Goal: Information Seeking & Learning: Learn about a topic

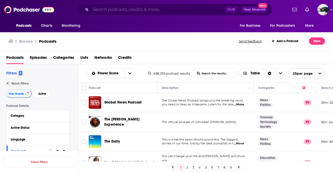
click at [101, 9] on input "Search podcasts, credits, & more..." at bounding box center [158, 9] width 134 height 8
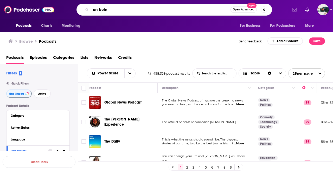
type input "on being"
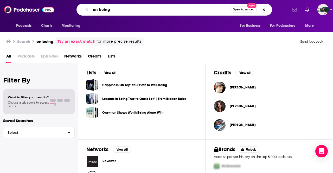
click at [116, 11] on input "on being" at bounding box center [161, 9] width 140 height 8
click at [119, 10] on input "on being" at bounding box center [161, 9] width 140 height 8
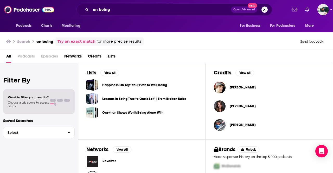
click at [85, 9] on icon "Search podcasts, credits, & more..." at bounding box center [86, 9] width 3 height 3
click at [23, 52] on span "Podcasts" at bounding box center [25, 57] width 17 height 11
click at [29, 57] on span "Podcasts" at bounding box center [25, 57] width 17 height 11
click at [323, 11] on img "Logged in as fsg.publicity" at bounding box center [323, 9] width 11 height 11
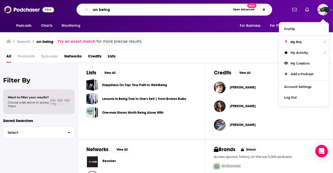
click at [186, 13] on input "on being" at bounding box center [161, 9] width 140 height 8
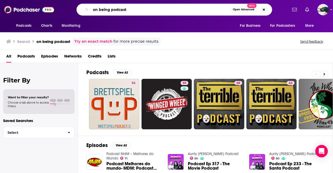
click at [120, 8] on input "on being podcast" at bounding box center [161, 9] width 140 height 8
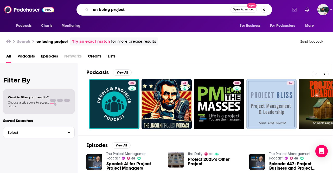
drag, startPoint x: 135, startPoint y: 10, endPoint x: 76, endPoint y: 14, distance: 59.5
click at [76, 14] on div "on being project Open Advanced New" at bounding box center [174, 10] width 227 height 12
type input "[PERSON_NAME]"
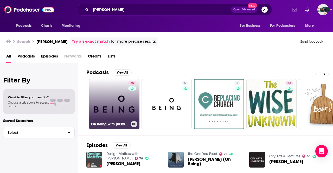
click at [112, 97] on link "75 On Being with [PERSON_NAME]" at bounding box center [114, 104] width 51 height 51
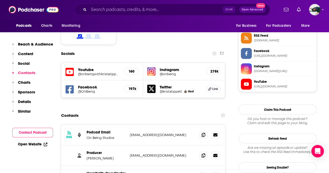
scroll to position [502, 0]
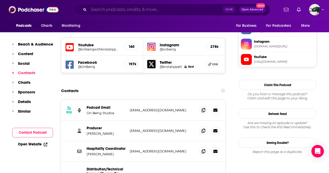
click at [129, 11] on input "Search podcasts, credits, & more..." at bounding box center [156, 9] width 134 height 8
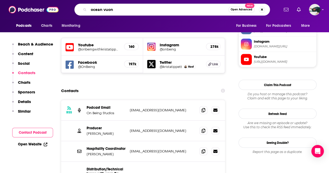
type input "[PERSON_NAME]"
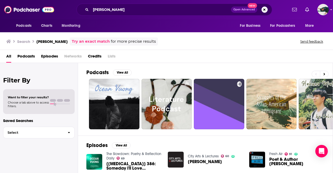
click at [45, 55] on span "Episodes" at bounding box center [49, 57] width 17 height 11
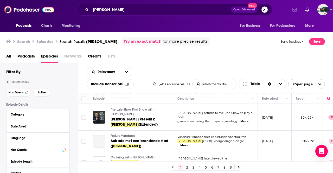
scroll to position [453, 0]
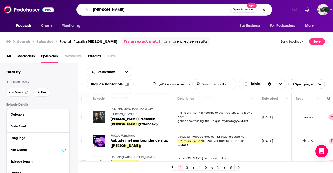
drag, startPoint x: 127, startPoint y: 11, endPoint x: 80, endPoint y: 15, distance: 47.1
click at [80, 15] on div "[PERSON_NAME] Open Advanced New" at bounding box center [175, 10] width 196 height 12
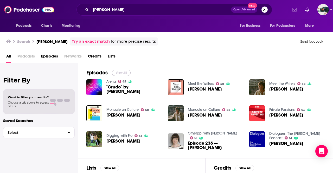
click at [124, 72] on button "View All" at bounding box center [121, 73] width 19 height 6
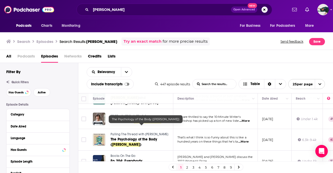
scroll to position [442, 0]
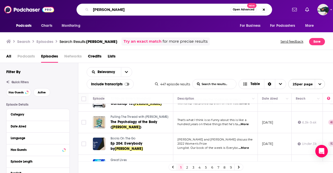
drag, startPoint x: 120, startPoint y: 10, endPoint x: 87, endPoint y: 9, distance: 33.1
click at [87, 9] on div "[PERSON_NAME] Open Advanced New" at bounding box center [175, 10] width 196 height 12
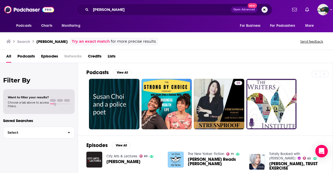
click at [51, 55] on span "Episodes" at bounding box center [49, 57] width 17 height 11
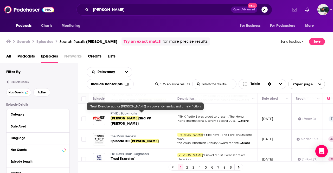
scroll to position [238, 0]
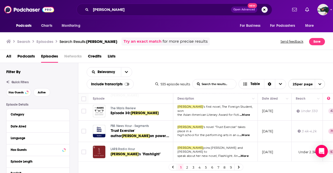
click at [245, 154] on span "...More" at bounding box center [244, 156] width 10 height 4
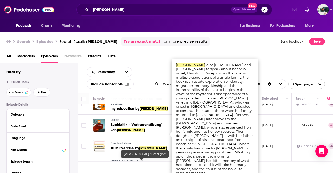
scroll to position [240, 0]
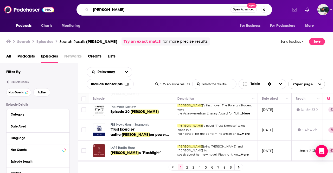
drag, startPoint x: 122, startPoint y: 9, endPoint x: 87, endPoint y: 11, distance: 34.4
click at [87, 11] on div "[PERSON_NAME] Open Advanced New" at bounding box center [175, 10] width 196 height 12
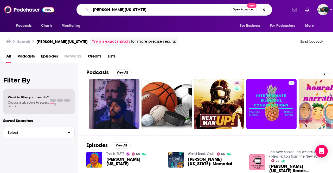
drag, startPoint x: 140, startPoint y: 7, endPoint x: 77, endPoint y: 8, distance: 63.0
click at [77, 8] on div "[PERSON_NAME][US_STATE] Open Advanced New" at bounding box center [175, 10] width 196 height 12
type input "[PERSON_NAME]"
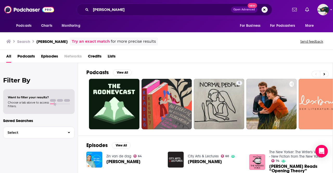
click at [43, 56] on span "Episodes" at bounding box center [49, 57] width 17 height 11
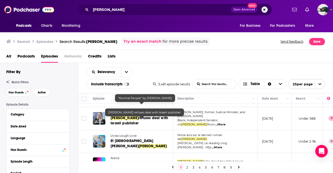
scroll to position [181, 0]
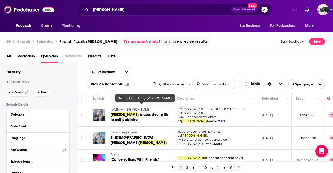
click at [151, 70] on div "Relevancy List Search Input Search the results... Include transcripts Table" at bounding box center [120, 78] width 66 height 22
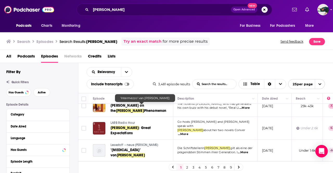
scroll to position [281, 0]
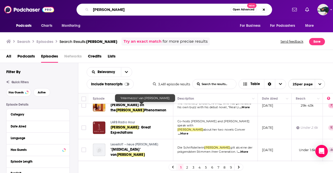
drag, startPoint x: 123, startPoint y: 11, endPoint x: 87, endPoint y: 12, distance: 36.5
click at [87, 12] on div "[PERSON_NAME] Open Advanced New" at bounding box center [175, 10] width 196 height 12
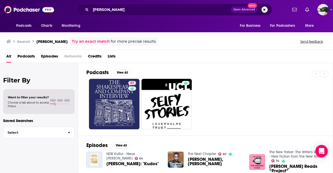
click at [52, 57] on span "Episodes" at bounding box center [49, 57] width 17 height 11
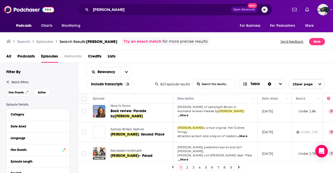
scroll to position [307, 0]
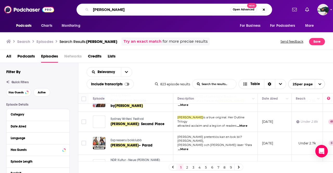
drag, startPoint x: 119, startPoint y: 11, endPoint x: 82, endPoint y: 11, distance: 36.7
click at [82, 11] on div "[PERSON_NAME] Open Advanced New" at bounding box center [175, 10] width 196 height 12
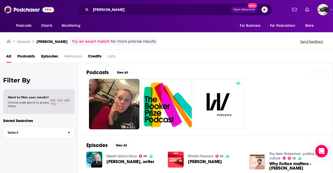
click at [48, 57] on span "Episodes" at bounding box center [49, 57] width 17 height 11
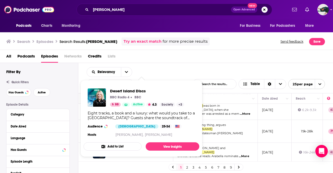
scroll to position [24, 0]
click at [242, 63] on div "Relevancy List Search Input Search the results... Include transcripts Table 859…" at bounding box center [205, 78] width 255 height 30
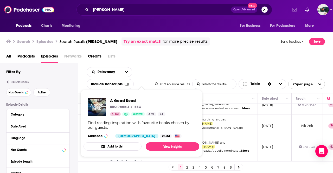
scroll to position [30, 0]
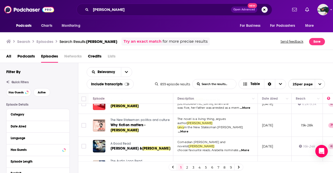
click at [183, 69] on div "Relevancy List Search Input Search the results... Include transcripts Table 859…" at bounding box center [205, 78] width 255 height 30
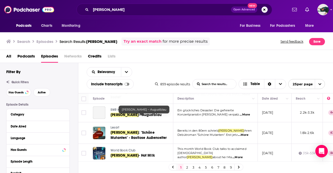
scroll to position [173, 0]
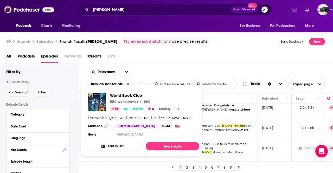
click at [166, 70] on div "Relevancy List Search Input Search the results... Include transcripts Table 859…" at bounding box center [205, 78] width 255 height 30
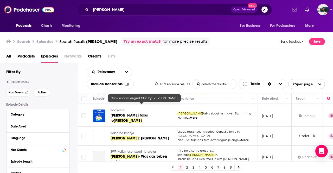
scroll to position [330, 0]
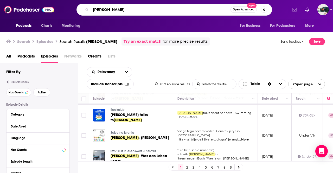
drag, startPoint x: 125, startPoint y: 10, endPoint x: 84, endPoint y: 10, distance: 40.6
click at [84, 10] on div "[PERSON_NAME] Open Advanced New" at bounding box center [175, 10] width 196 height 12
type input "[PERSON_NAME]"
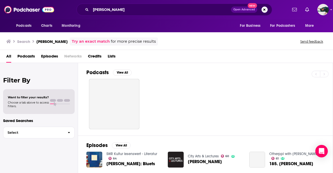
click at [48, 59] on span "Episodes" at bounding box center [49, 57] width 17 height 11
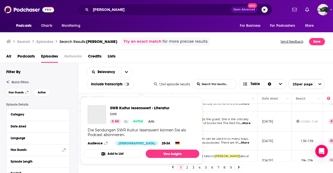
scroll to position [30, 0]
click at [172, 63] on div "Relevancy List Search Input Search the results... Include transcripts Table 1,5…" at bounding box center [205, 78] width 255 height 30
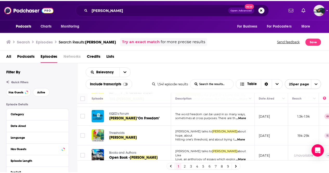
scroll to position [54, 0]
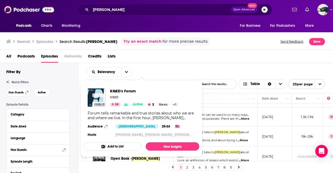
click at [181, 71] on div "Relevancy List Search Input Search the results... Include transcripts Table 1,5…" at bounding box center [205, 78] width 255 height 30
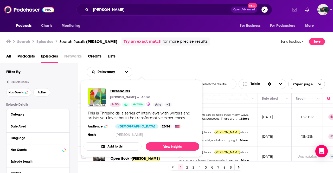
click at [127, 92] on span "Thresholds" at bounding box center [141, 91] width 62 height 5
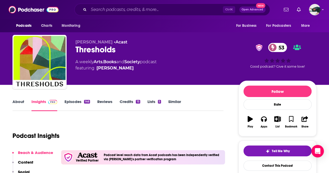
click at [16, 102] on link "About" at bounding box center [18, 105] width 12 height 12
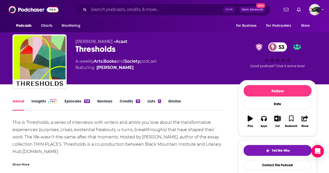
scroll to position [1, 0]
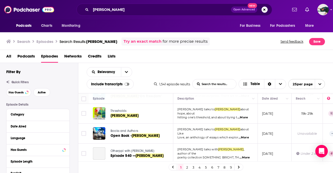
scroll to position [77, 0]
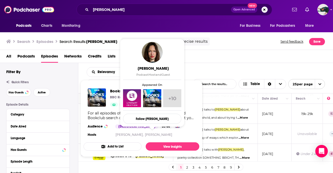
click at [214, 71] on div "Relevancy List Search Input Search the results... Include transcripts Table 1,5…" at bounding box center [205, 78] width 255 height 30
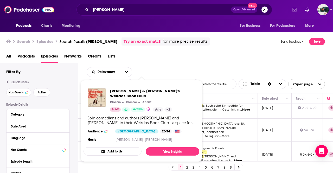
scroll to position [272, 0]
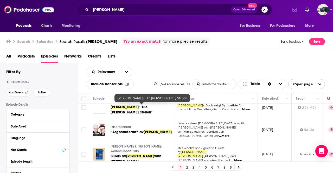
click at [231, 68] on div "Relevancy List Search Input Search the results... Include transcripts Table 1,5…" at bounding box center [205, 78] width 255 height 30
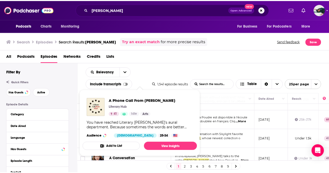
scroll to position [439, 0]
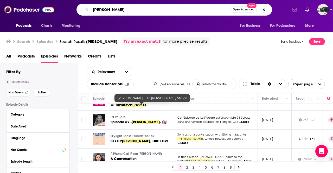
drag, startPoint x: 127, startPoint y: 11, endPoint x: 92, endPoint y: 12, distance: 34.9
click at [92, 12] on input "[PERSON_NAME]" at bounding box center [161, 9] width 140 height 8
type input "interview [PERSON_NAME]"
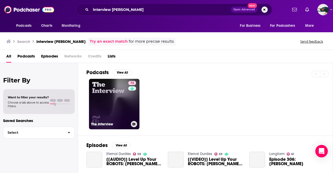
click at [111, 101] on link "72 The Interview" at bounding box center [114, 104] width 51 height 51
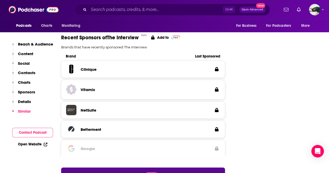
scroll to position [737, 0]
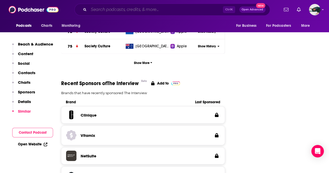
click at [121, 10] on input "Search podcasts, credits, & more..." at bounding box center [156, 9] width 134 height 8
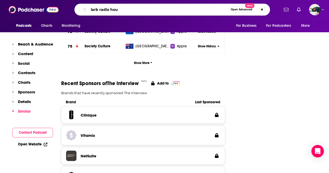
type input "larb radio hour"
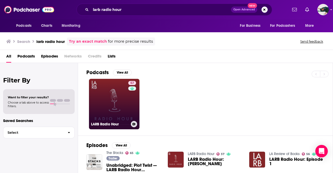
click at [104, 102] on link "57 LARB Radio Hour" at bounding box center [114, 104] width 51 height 51
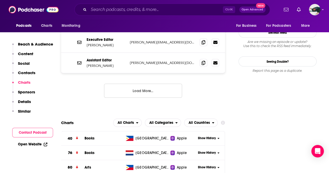
scroll to position [580, 0]
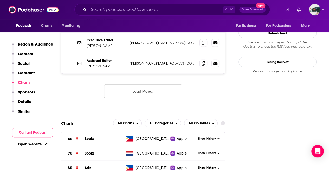
click at [89, 137] on span "Books" at bounding box center [90, 139] width 10 height 4
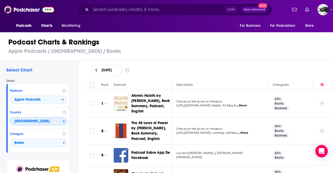
click at [49, 123] on span "[GEOGRAPHIC_DATA]" at bounding box center [36, 121] width 53 height 9
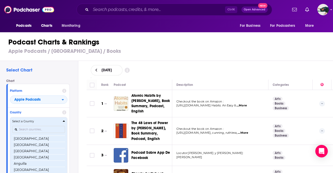
scroll to position [1, 0]
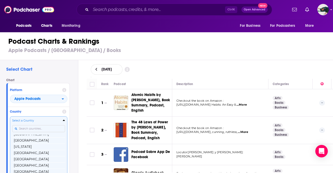
click at [35, 128] on input "Countries" at bounding box center [38, 128] width 53 height 7
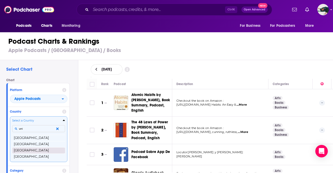
type input "uni"
click at [41, 149] on button "[GEOGRAPHIC_DATA]" at bounding box center [38, 150] width 53 height 6
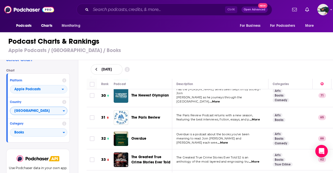
scroll to position [634, 0]
click at [259, 118] on span "...More" at bounding box center [255, 120] width 10 height 4
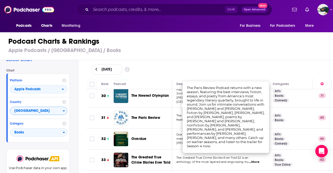
click at [176, 73] on div "[DATE]" at bounding box center [210, 69] width 239 height 10
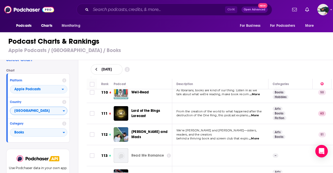
scroll to position [2391, 0]
